Goal: Check status: Check status

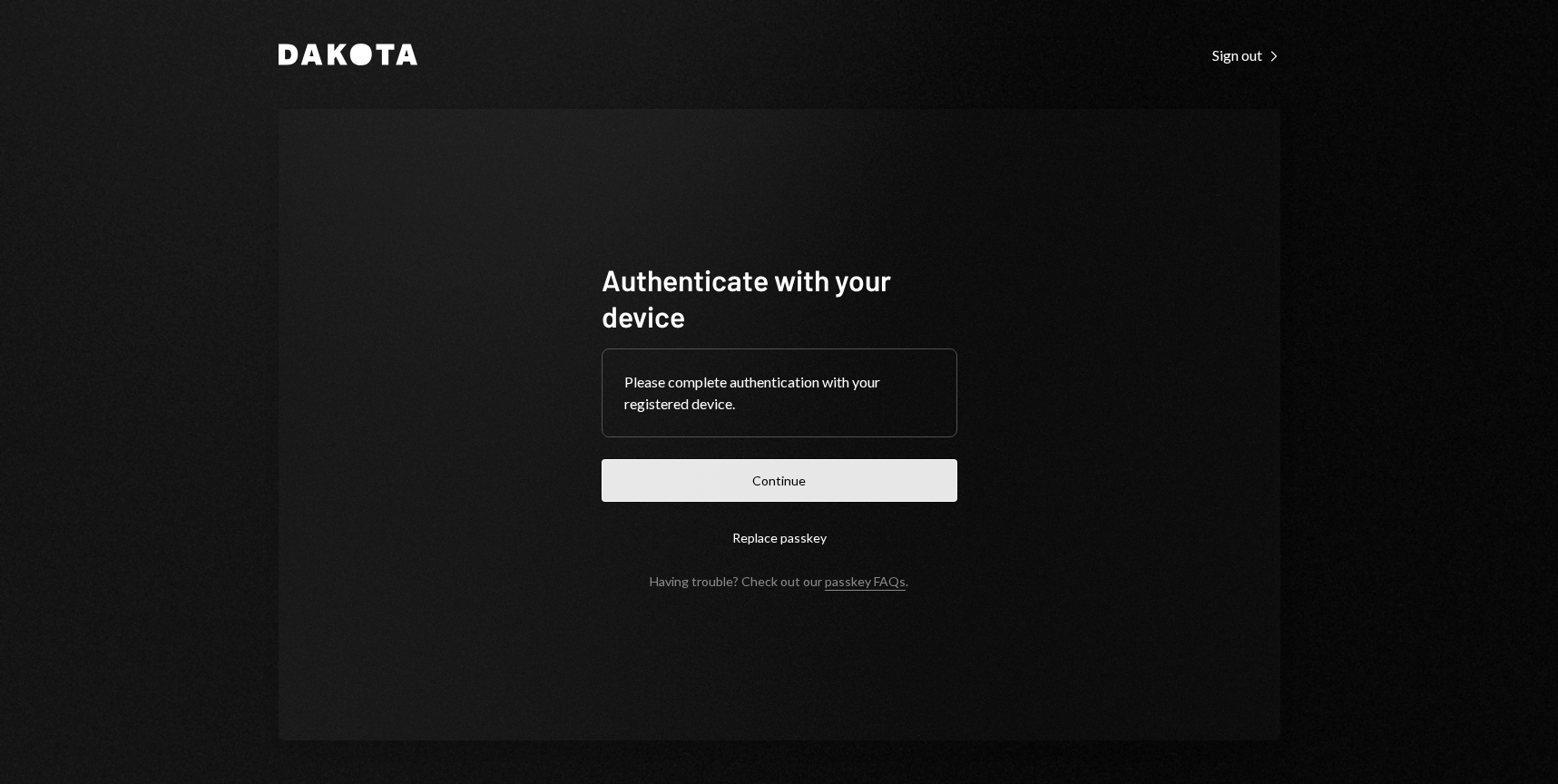
click at [890, 483] on button "Continue" at bounding box center [779, 480] width 356 height 42
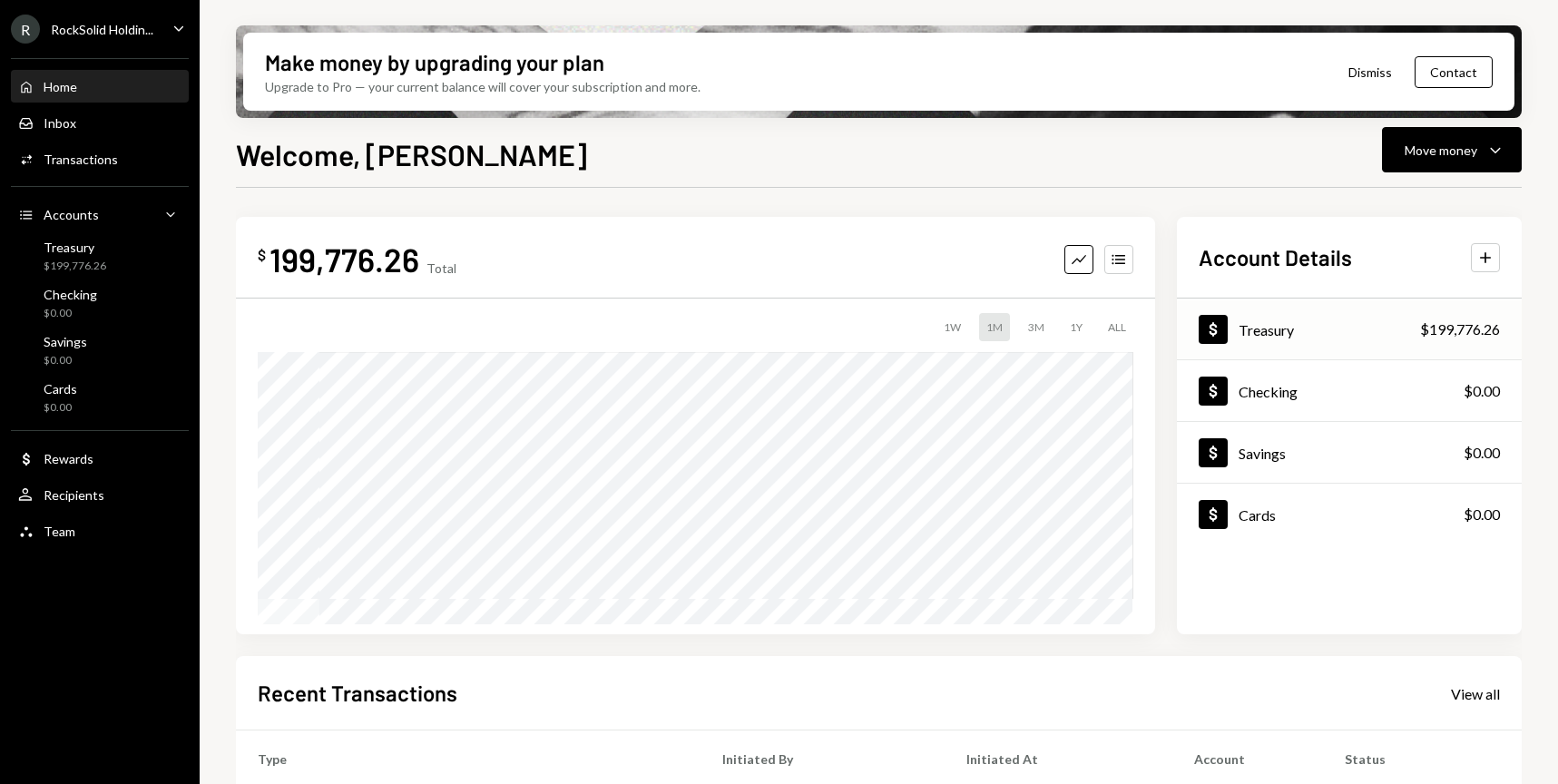
scroll to position [310, 0]
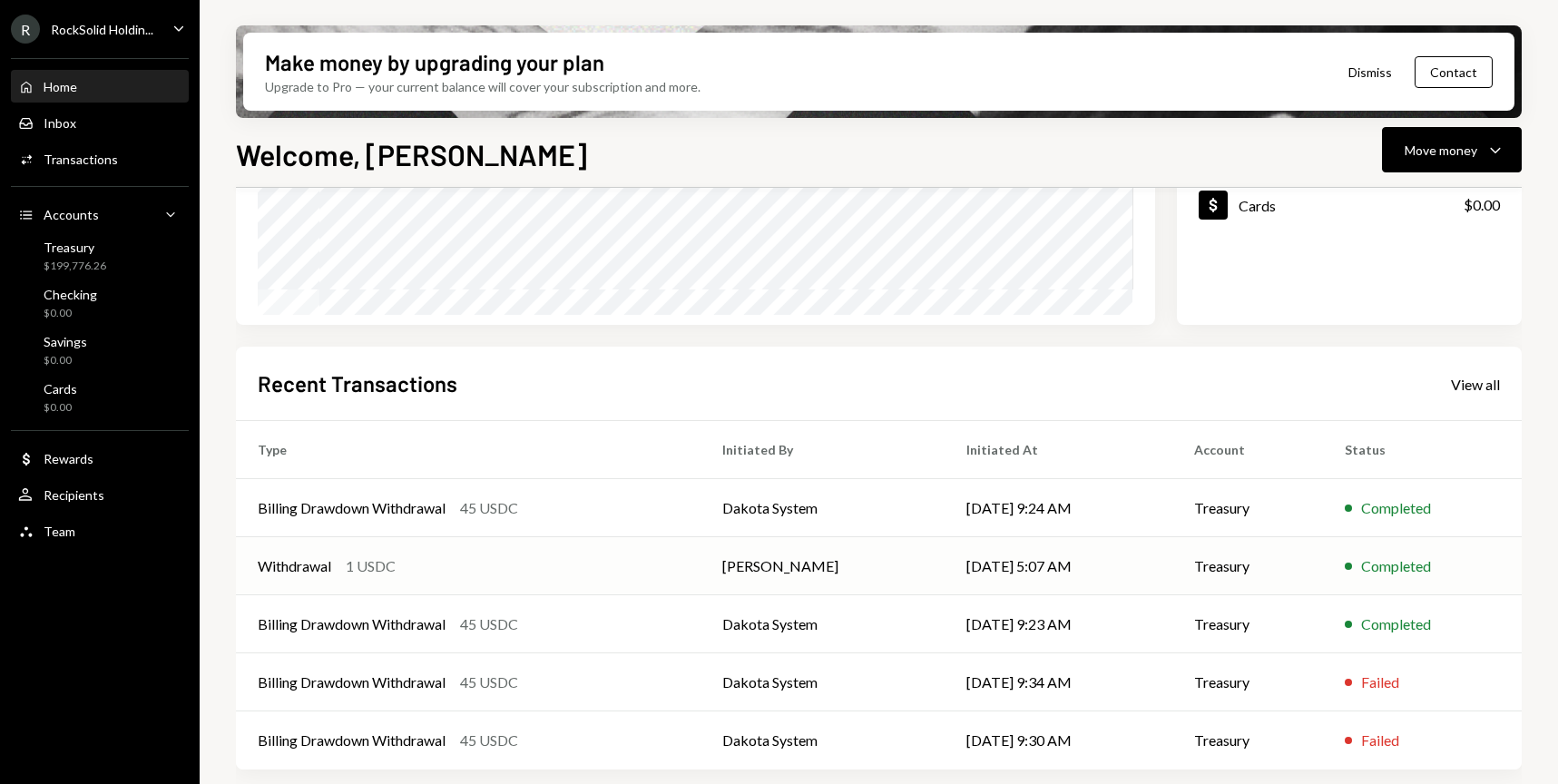
click at [1065, 564] on td "[DATE] 5:07 AM" at bounding box center [1058, 565] width 228 height 58
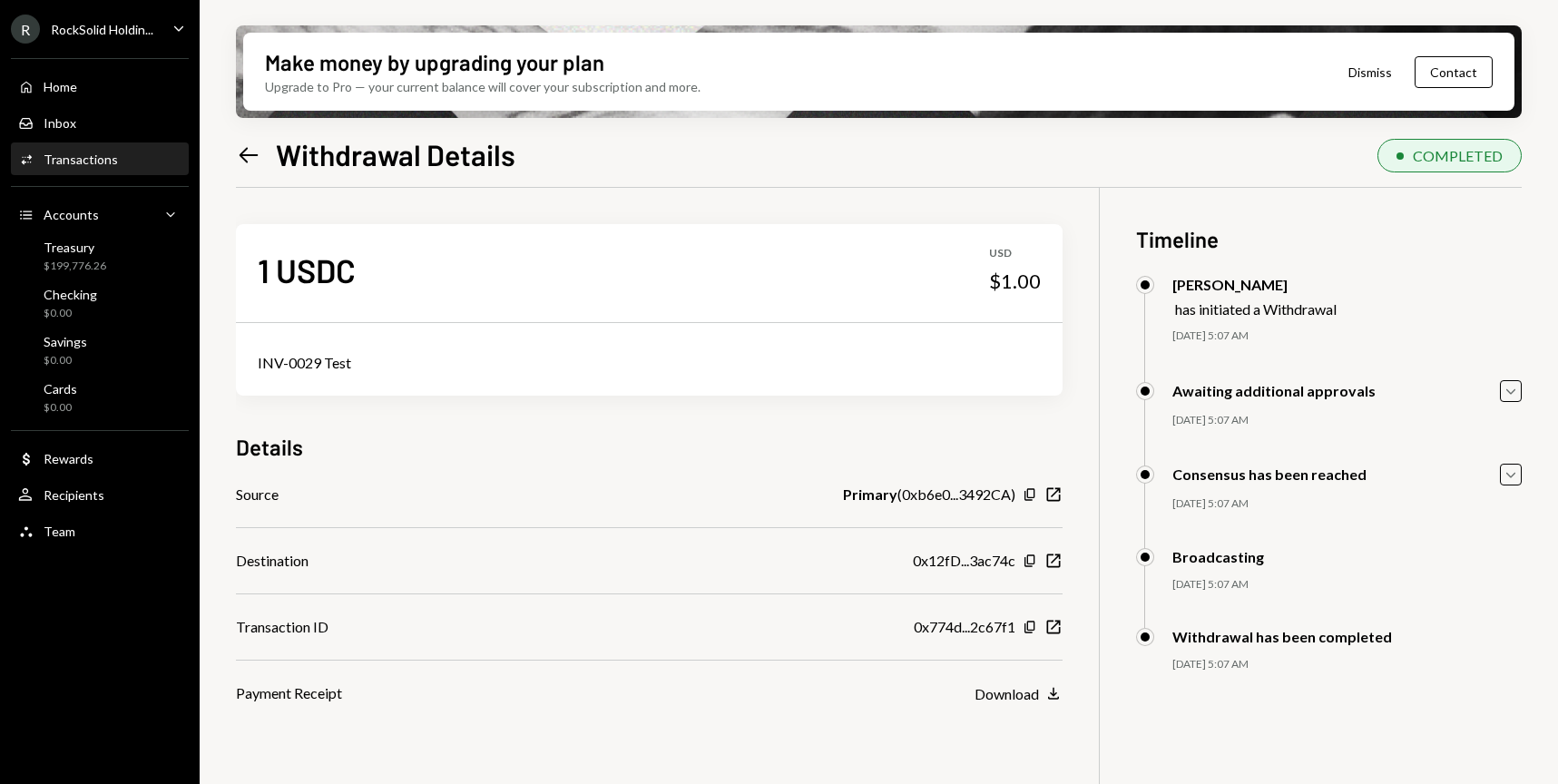
click at [307, 359] on div "INV-0029 Test" at bounding box center [649, 362] width 783 height 22
copy div "INV-0029 Test"
click at [711, 341] on div "INV-0029 Test" at bounding box center [649, 363] width 826 height 65
